Goal: Find contact information

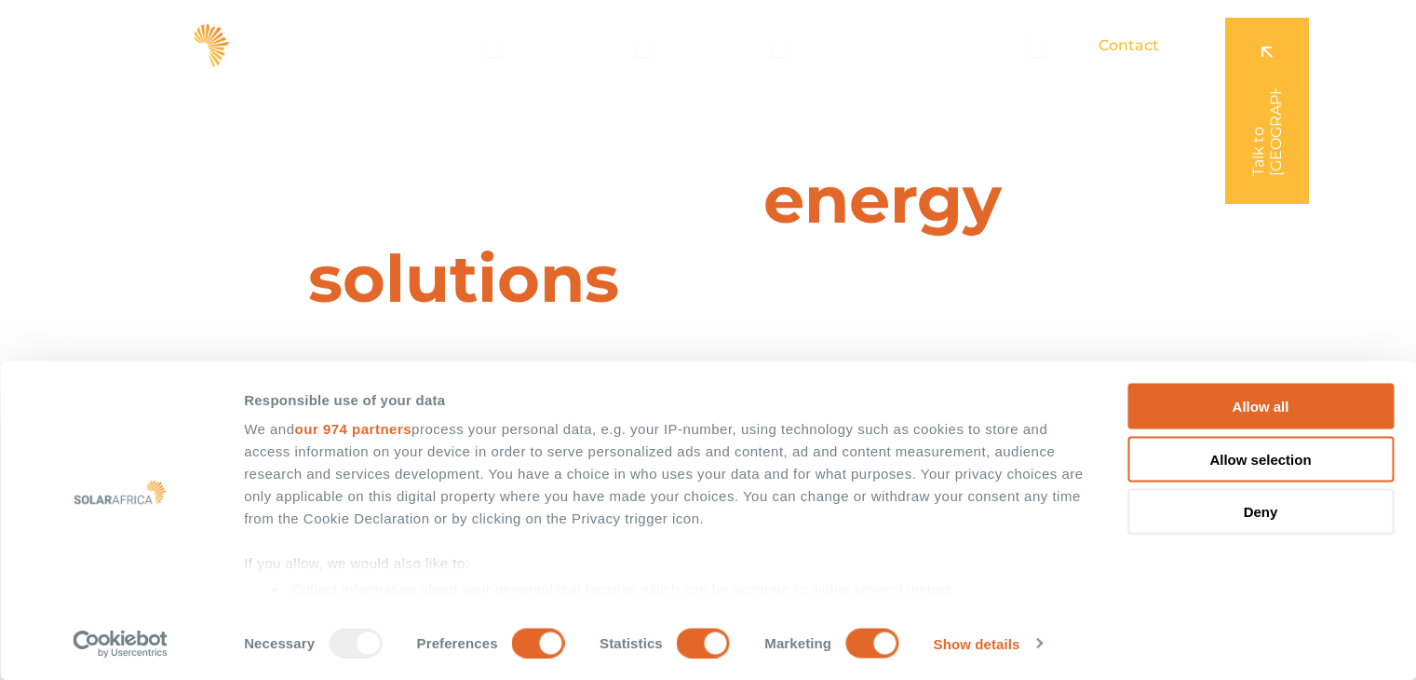
click at [1128, 42] on span "Contact" at bounding box center [1129, 45] width 61 height 22
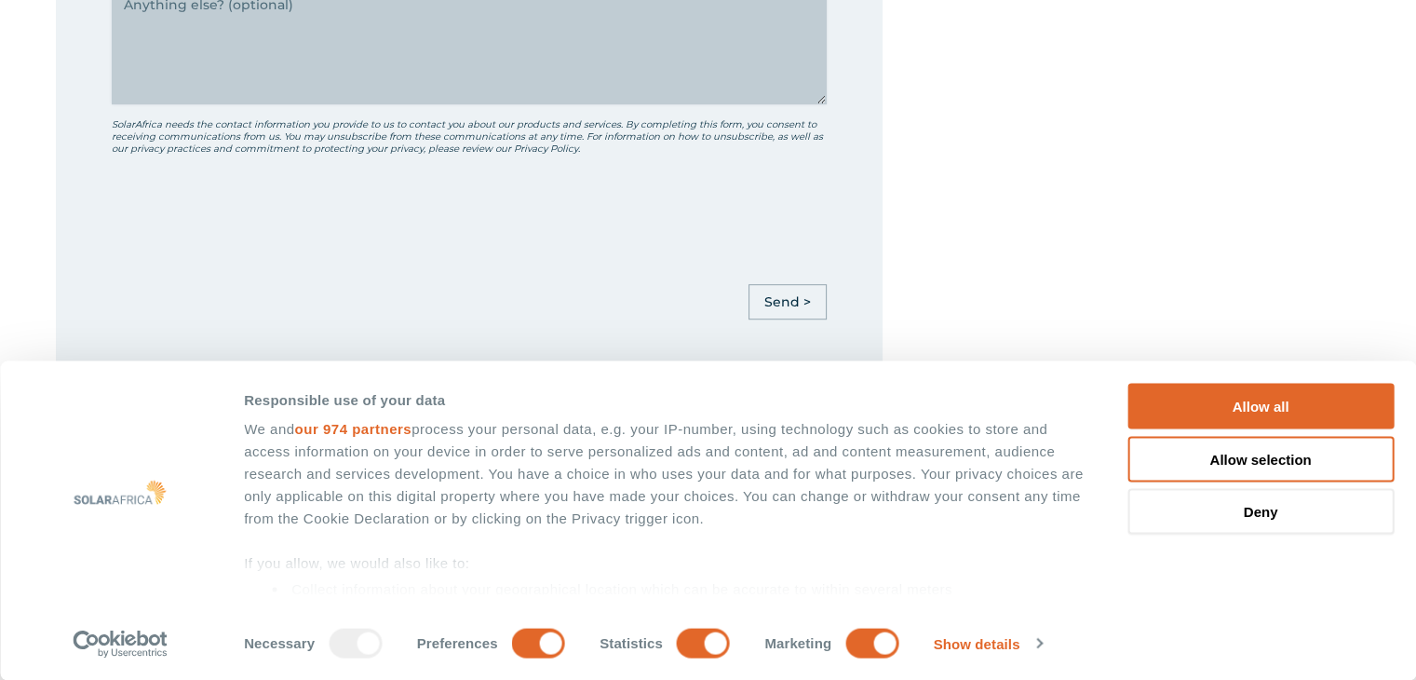
scroll to position [1207, 0]
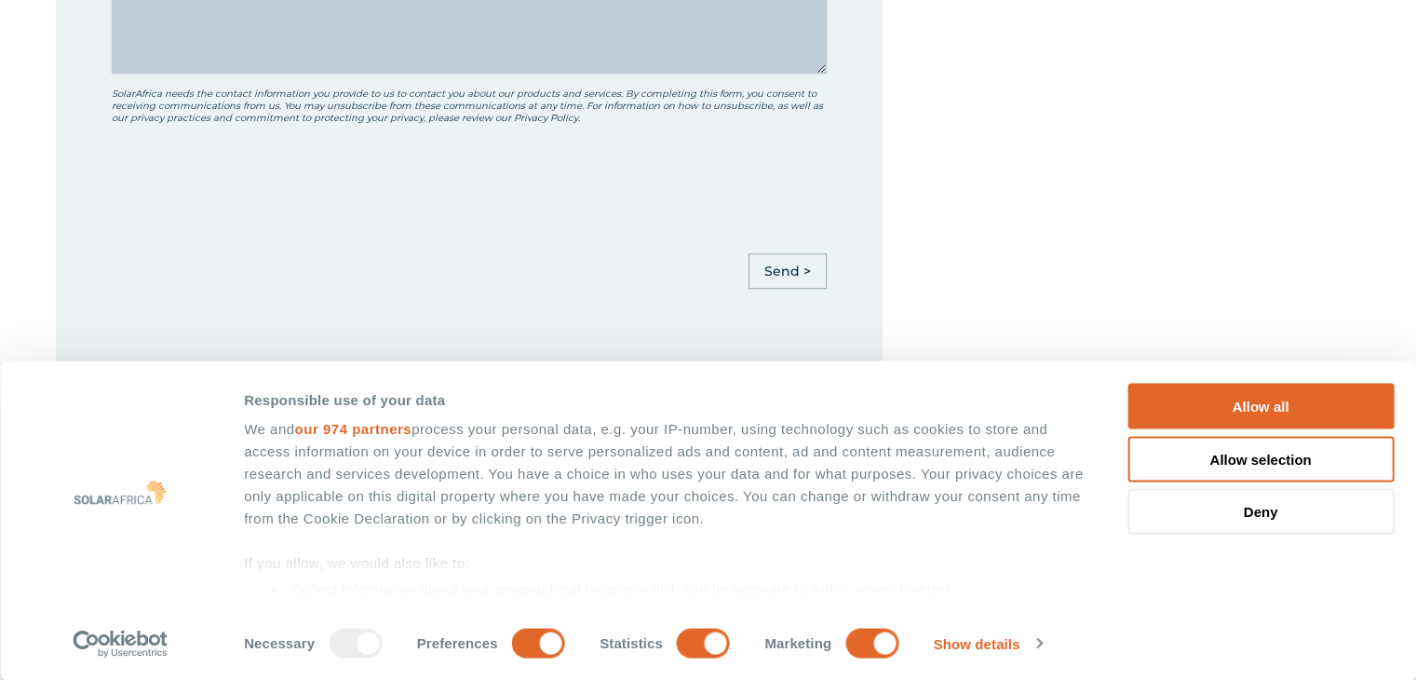
drag, startPoint x: 0, startPoint y: 0, endPoint x: 1429, endPoint y: 244, distance: 1449.9
click at [1415, 244] on html "Consent Details Ad Settings About Responsible use of your data We and our 974 p…" at bounding box center [708, 685] width 1416 height 3785
click at [1311, 504] on button "Deny" at bounding box center [1261, 512] width 266 height 46
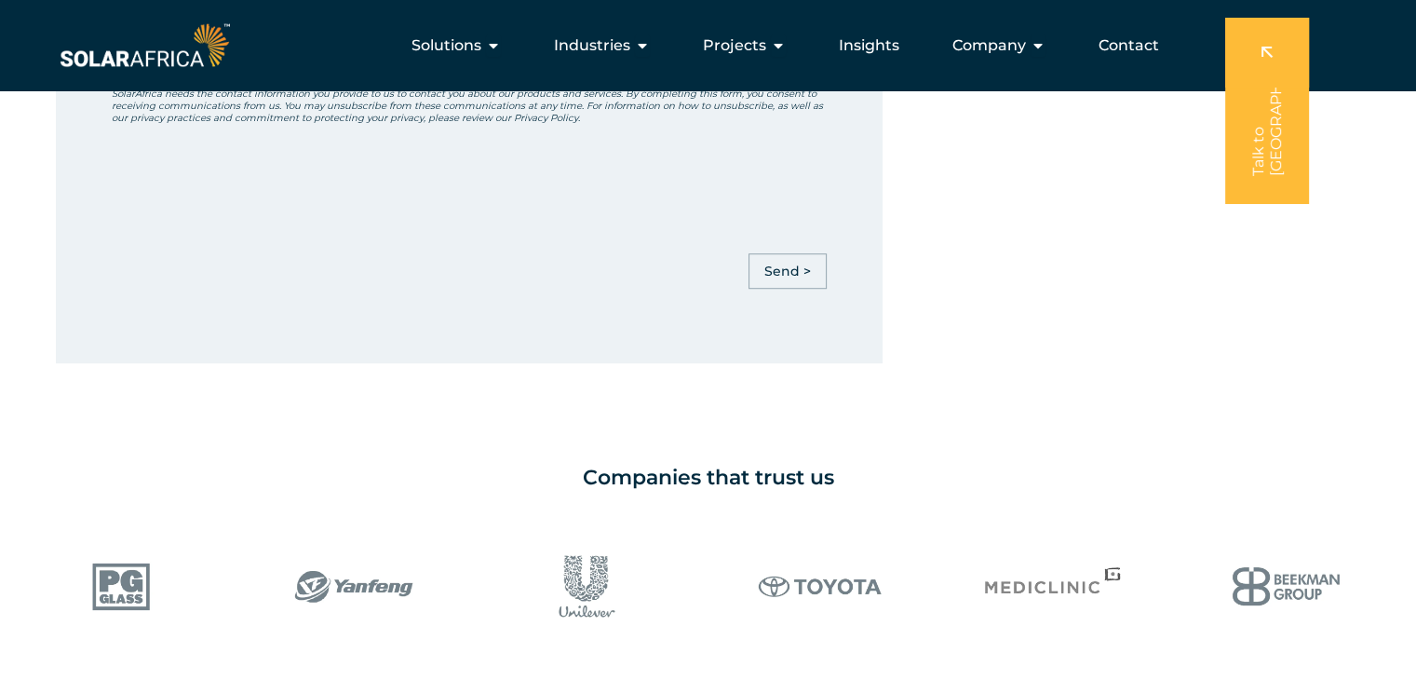
scroll to position [0, 0]
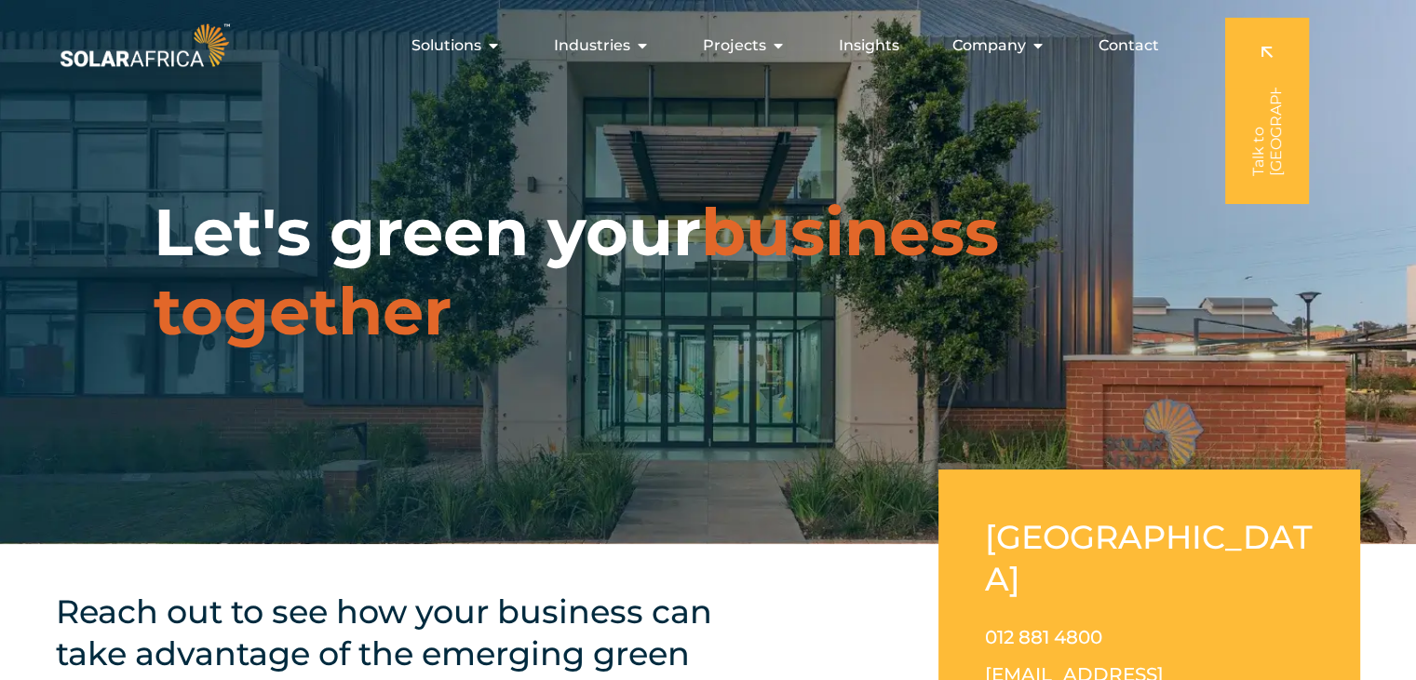
click at [1125, 47] on span "Contact" at bounding box center [1129, 45] width 61 height 22
